Goal: Task Accomplishment & Management: Manage account settings

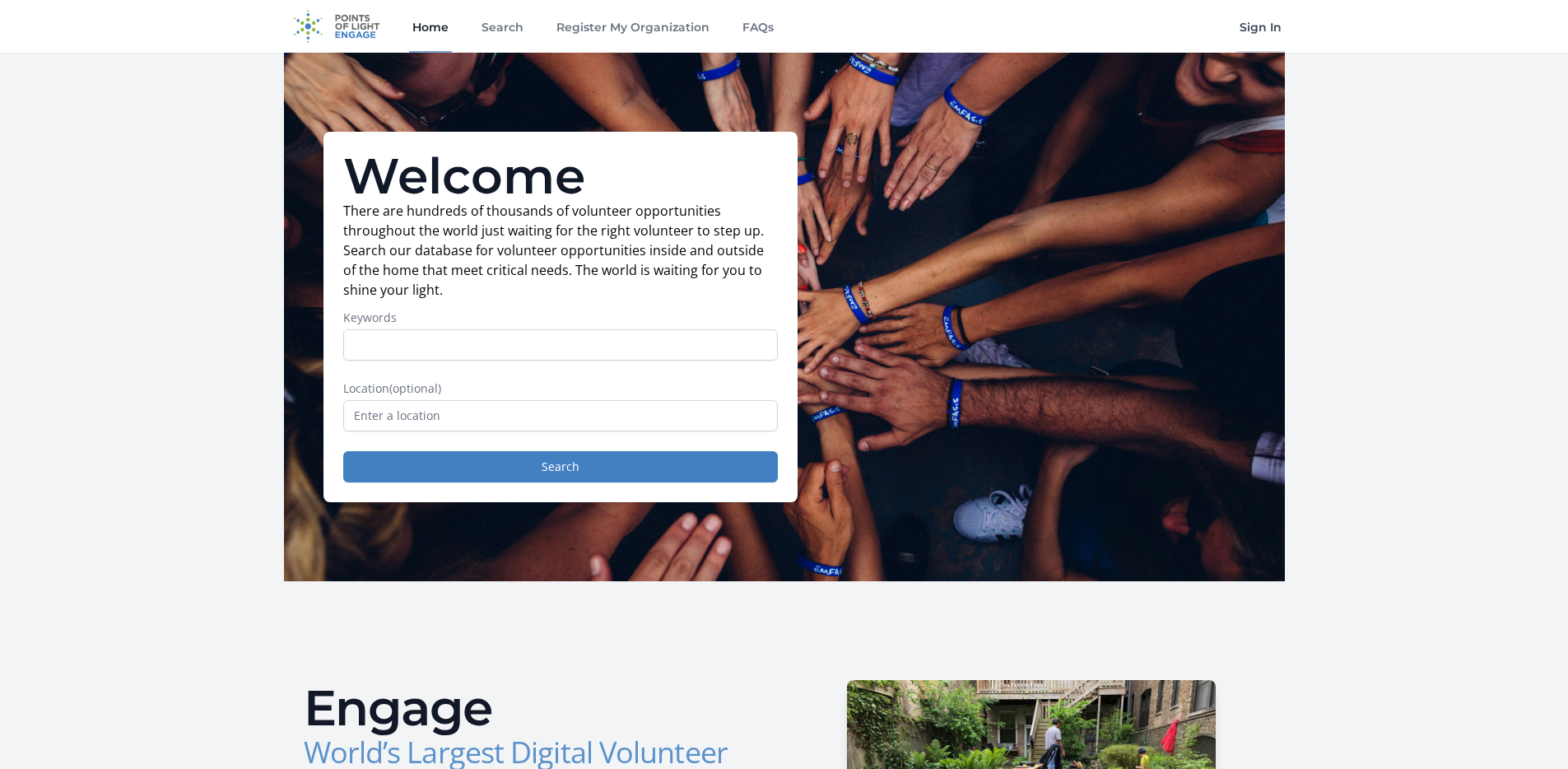
click at [1249, 25] on link "Sign In" at bounding box center [1260, 26] width 49 height 53
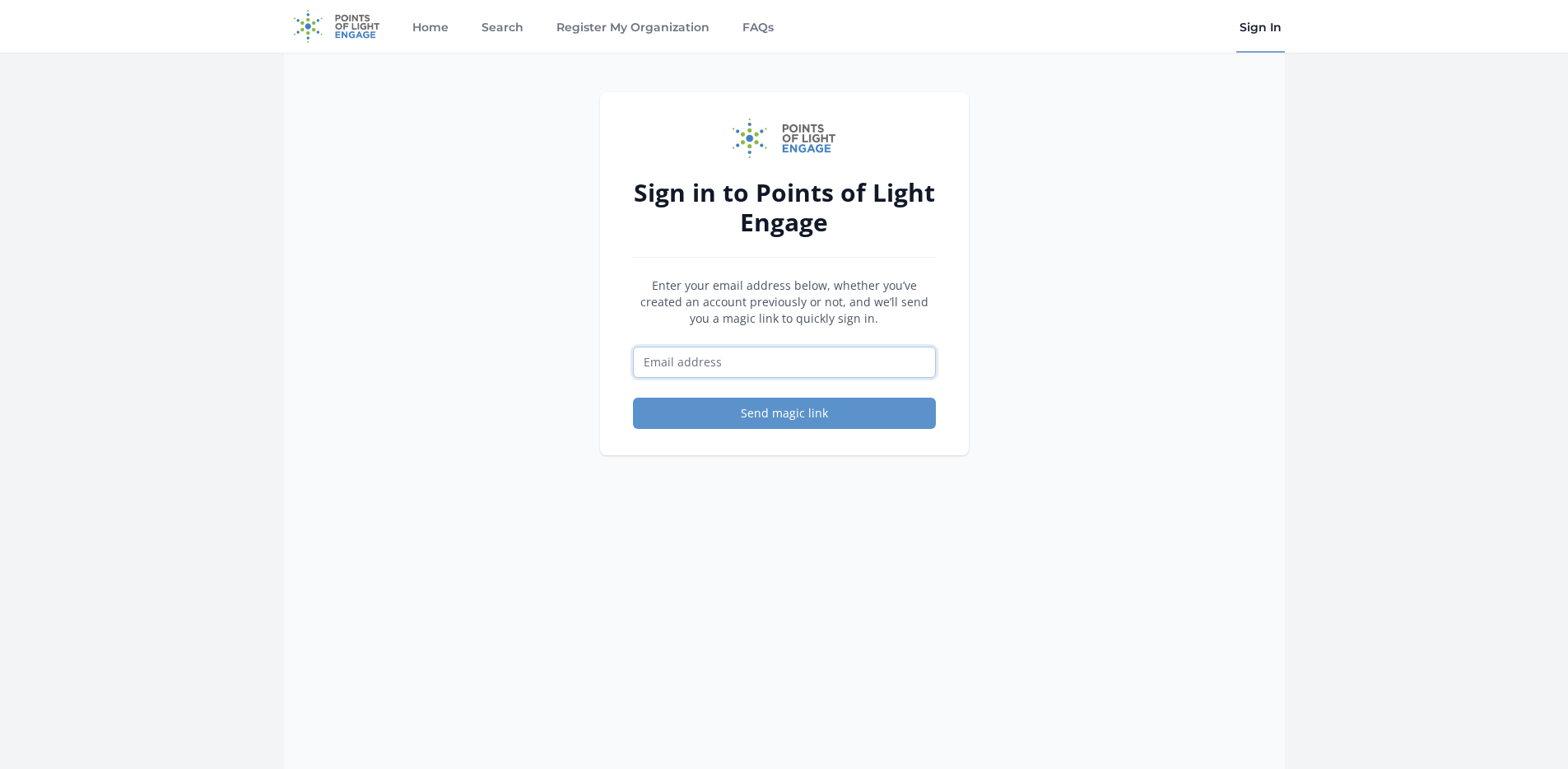
click at [709, 357] on input "Email address" at bounding box center [784, 362] width 303 height 31
type input "[PERSON_NAME][EMAIL_ADDRESS][PERSON_NAME][DOMAIN_NAME]"
click at [735, 420] on button "Send magic link" at bounding box center [784, 413] width 303 height 31
